Goal: Check status: Check status

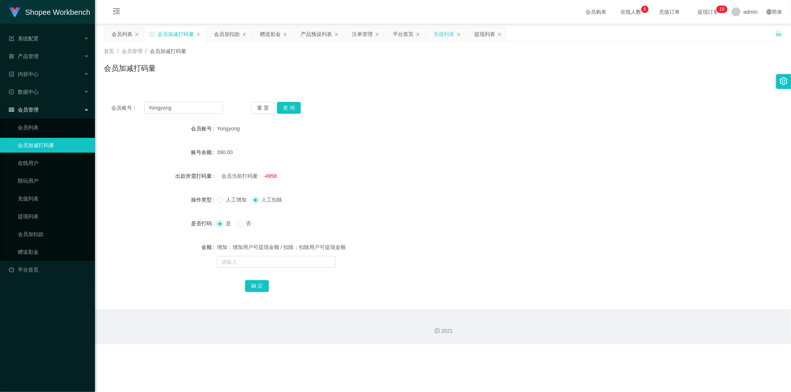
click at [444, 33] on div "充值列表" at bounding box center [443, 34] width 21 height 14
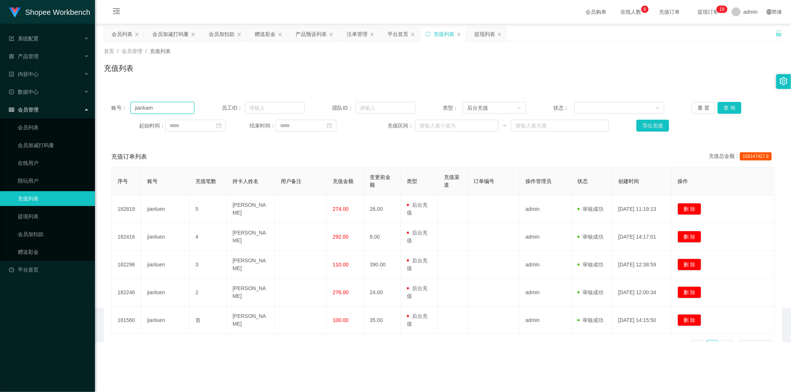
click at [153, 106] on input "jianluen" at bounding box center [163, 108] width 64 height 12
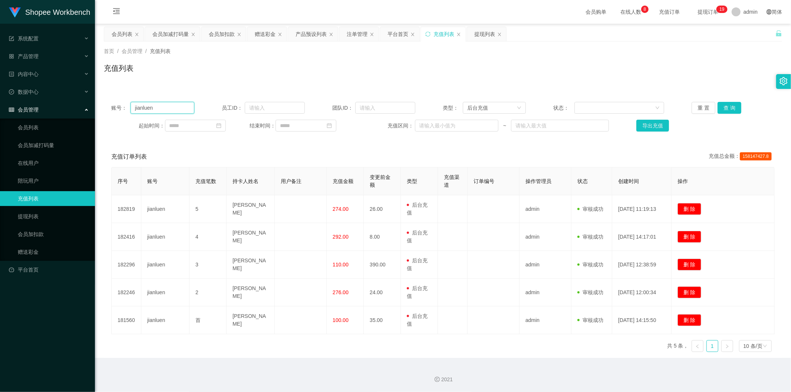
click at [153, 106] on input "jianluen" at bounding box center [163, 108] width 64 height 12
paste input "smallfish1991"
type input "smallfish1991"
click at [722, 106] on button "查 询" at bounding box center [729, 108] width 24 height 12
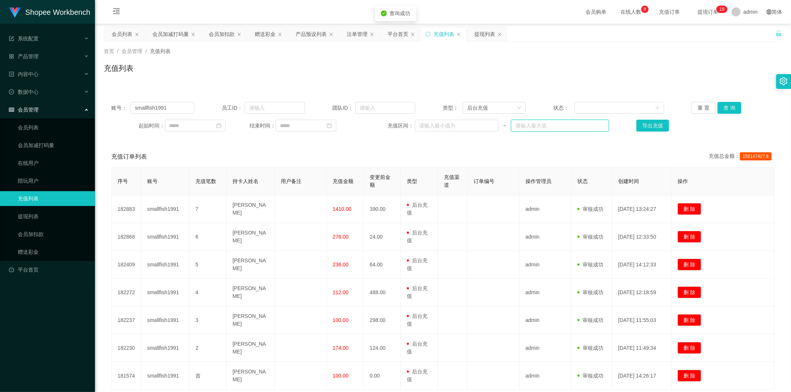
click at [527, 128] on input "text" at bounding box center [560, 126] width 98 height 12
click at [519, 126] on input "1686" at bounding box center [560, 126] width 98 height 12
type input "1686"
